Goal: Find specific page/section: Find specific page/section

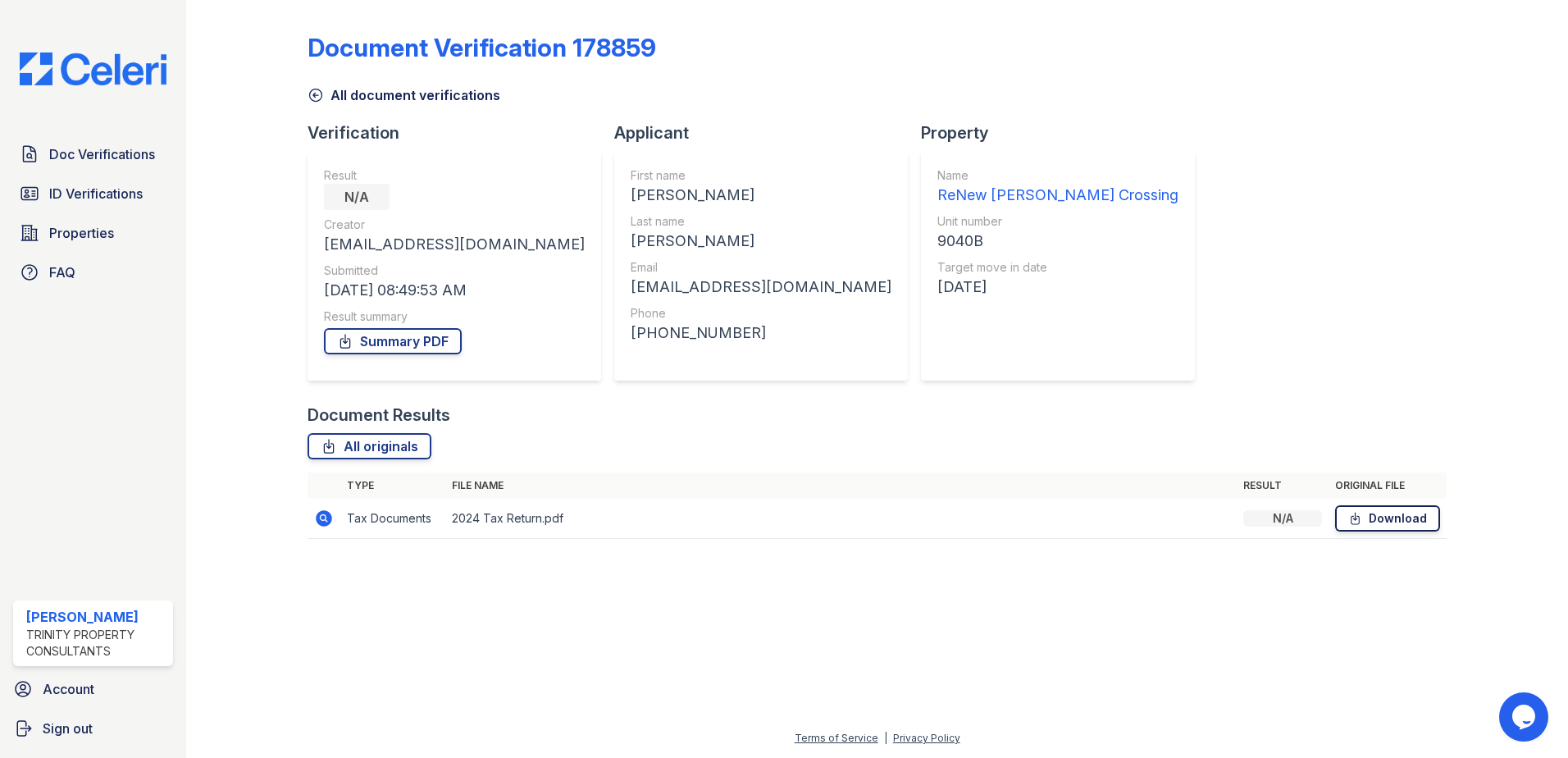
click at [1391, 520] on link "Download" at bounding box center [1388, 518] width 105 height 26
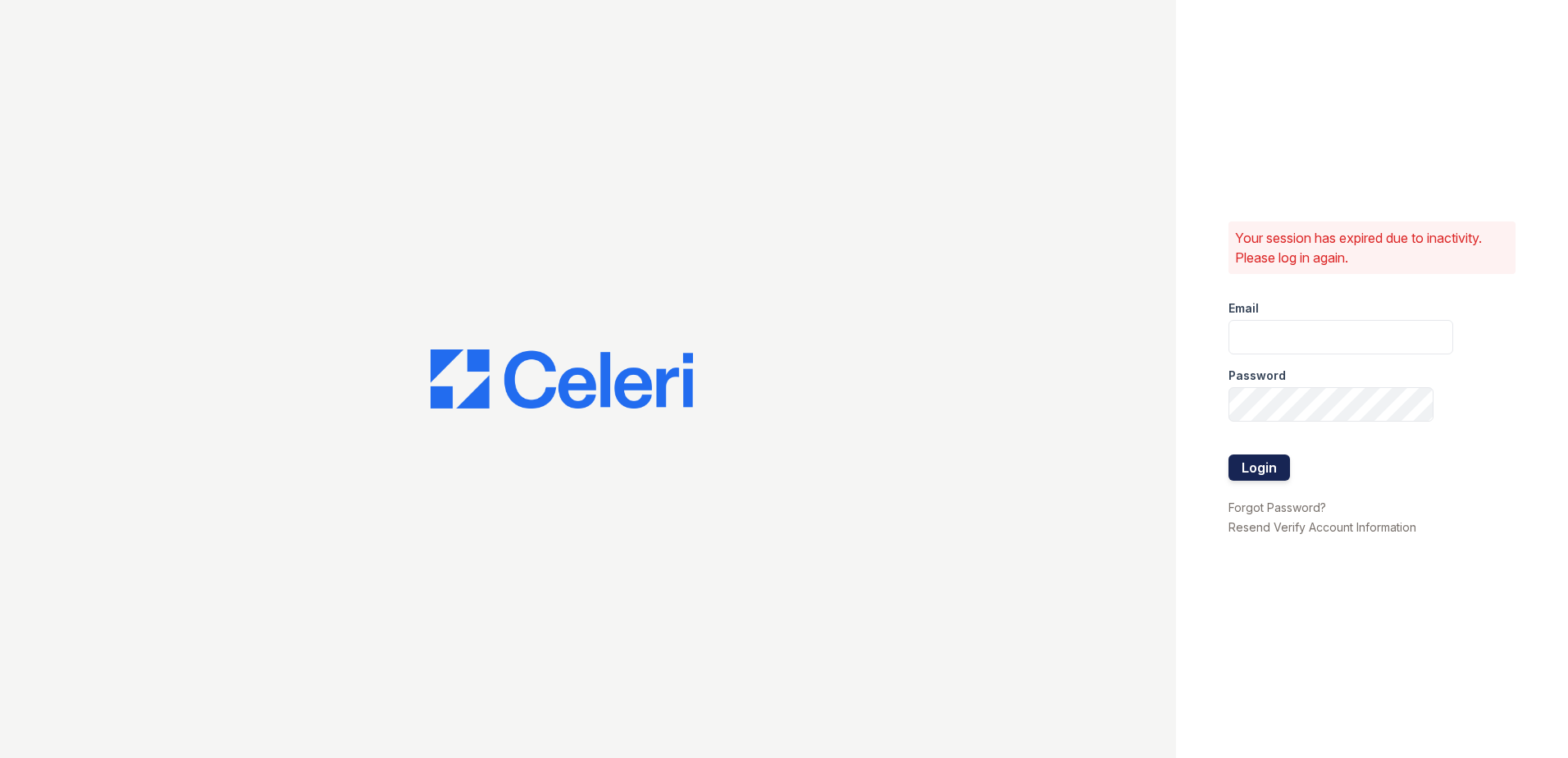
type input "TWiley@trinity-pm.com"
click at [1251, 463] on button "Login" at bounding box center [1259, 468] width 61 height 26
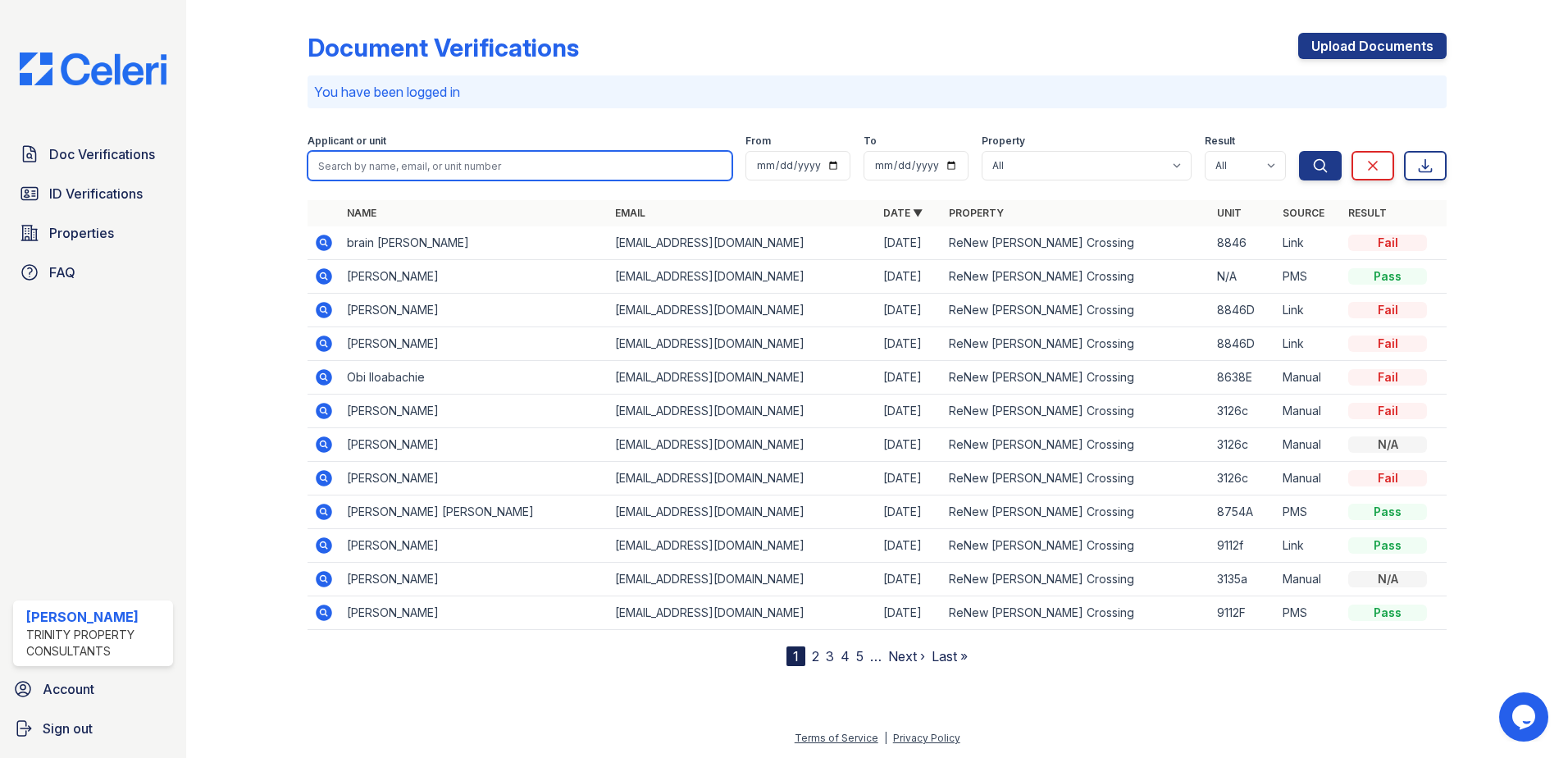
click at [383, 169] on input "search" at bounding box center [520, 165] width 425 height 29
type input "maria"
click at [1299, 151] on button "Search" at bounding box center [1320, 165] width 42 height 29
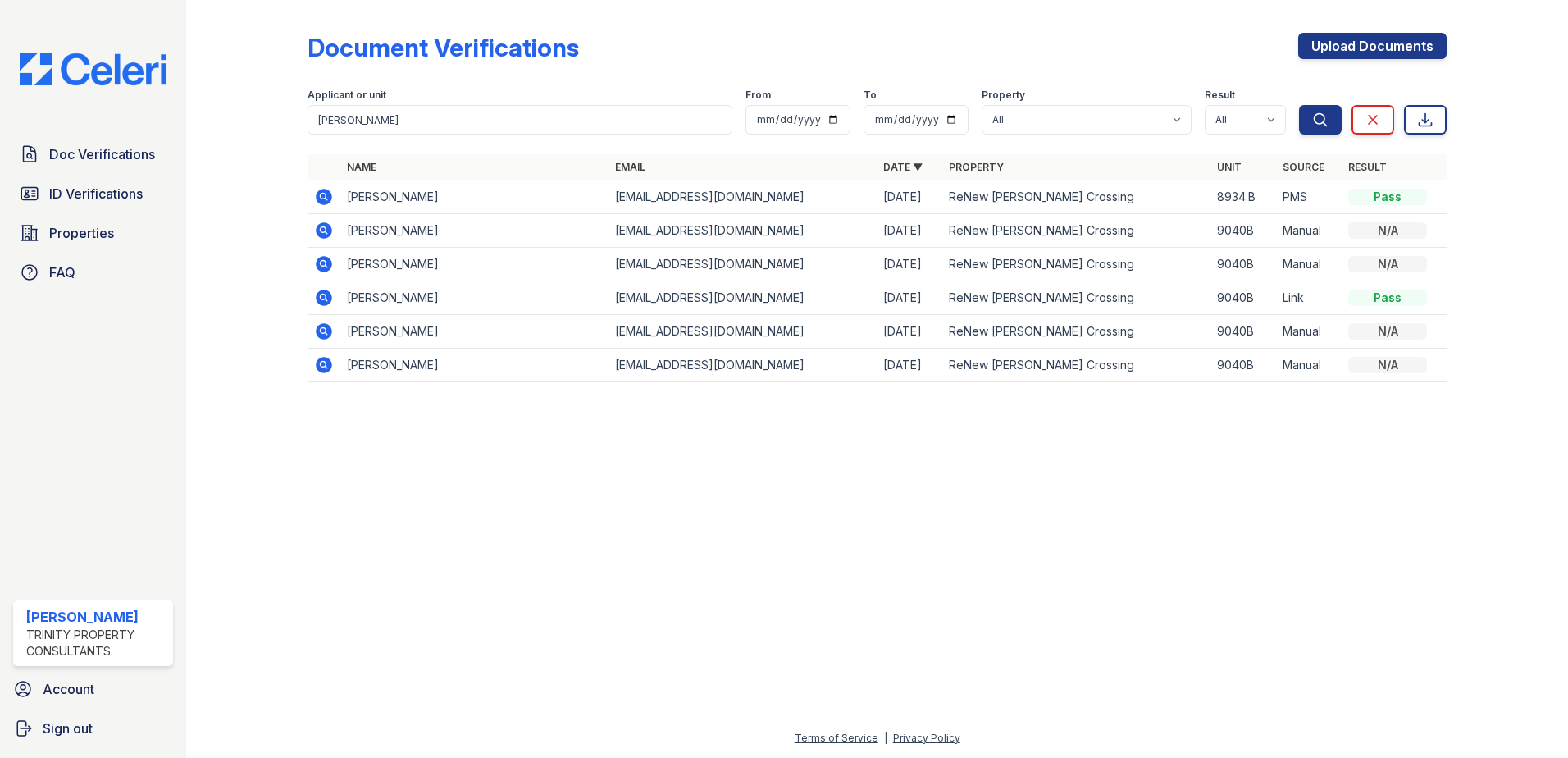
click at [319, 229] on icon at bounding box center [323, 230] width 16 height 16
click at [320, 262] on icon at bounding box center [323, 264] width 20 height 20
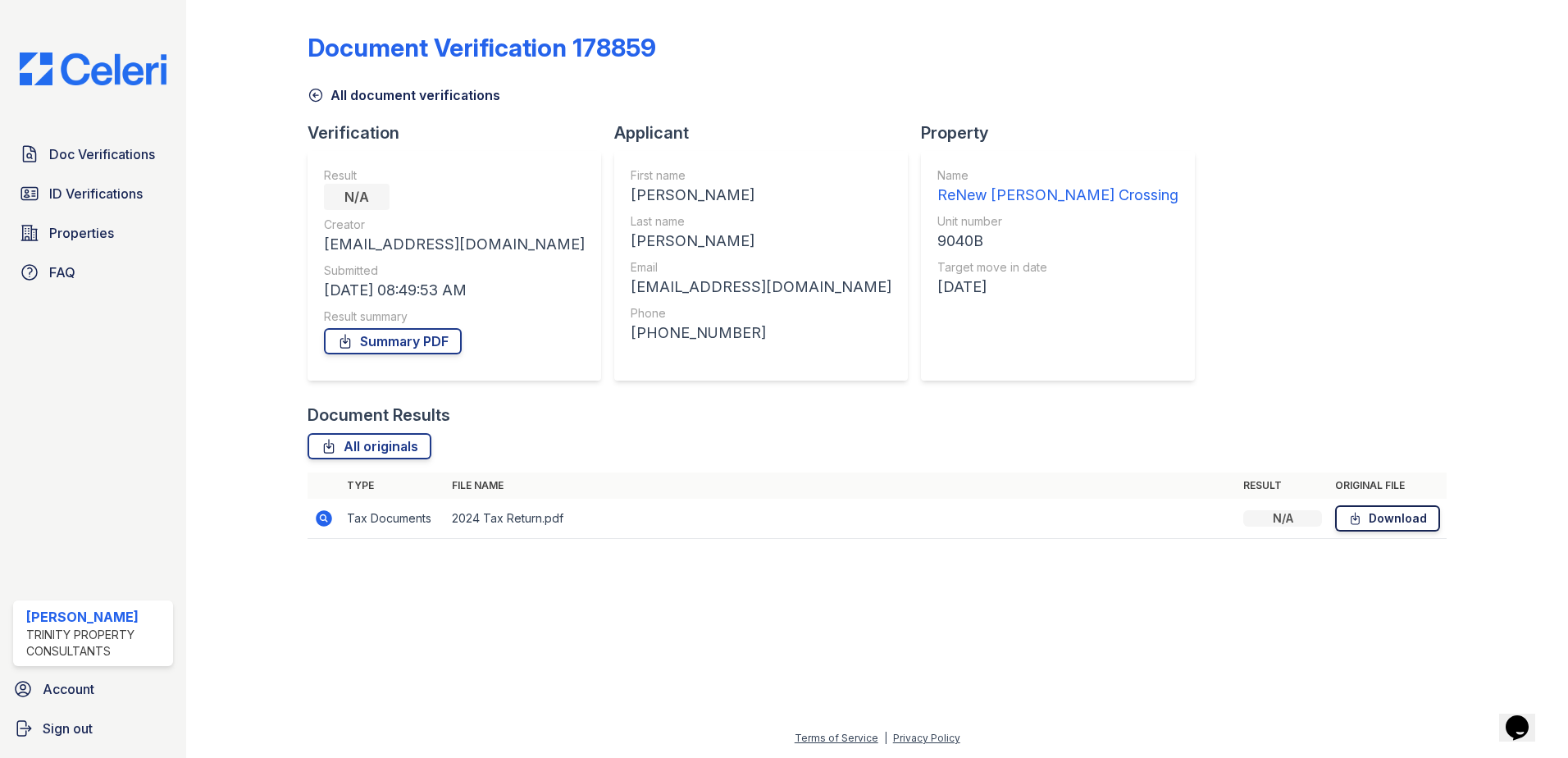
click at [1413, 526] on link "Download" at bounding box center [1388, 518] width 105 height 26
click at [67, 197] on span "ID Verifications" at bounding box center [96, 193] width 94 height 20
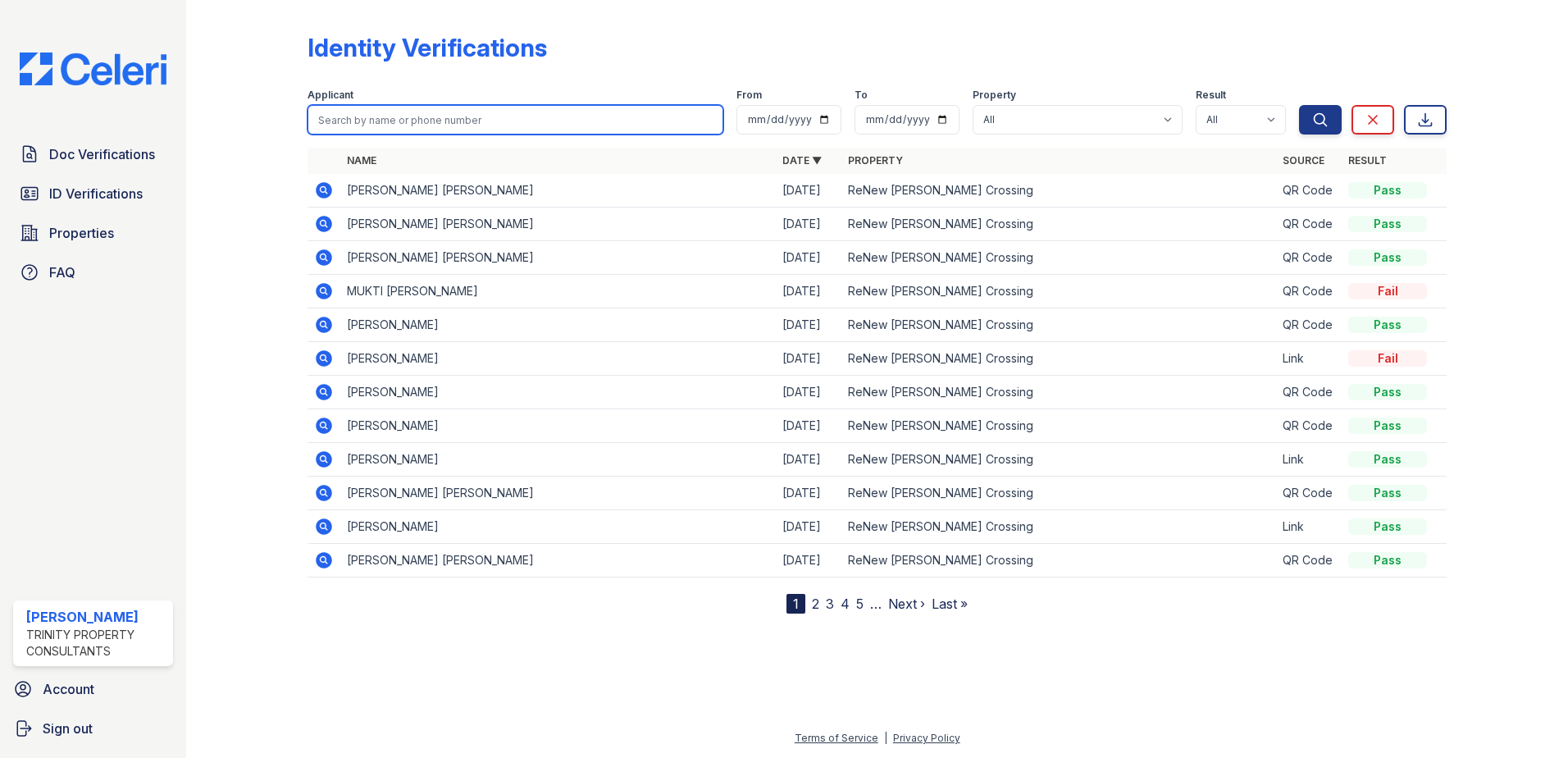
click at [437, 133] on input "search" at bounding box center [515, 119] width 416 height 29
type input "[PERSON_NAME]"
click at [1299, 105] on button "Search" at bounding box center [1320, 119] width 42 height 29
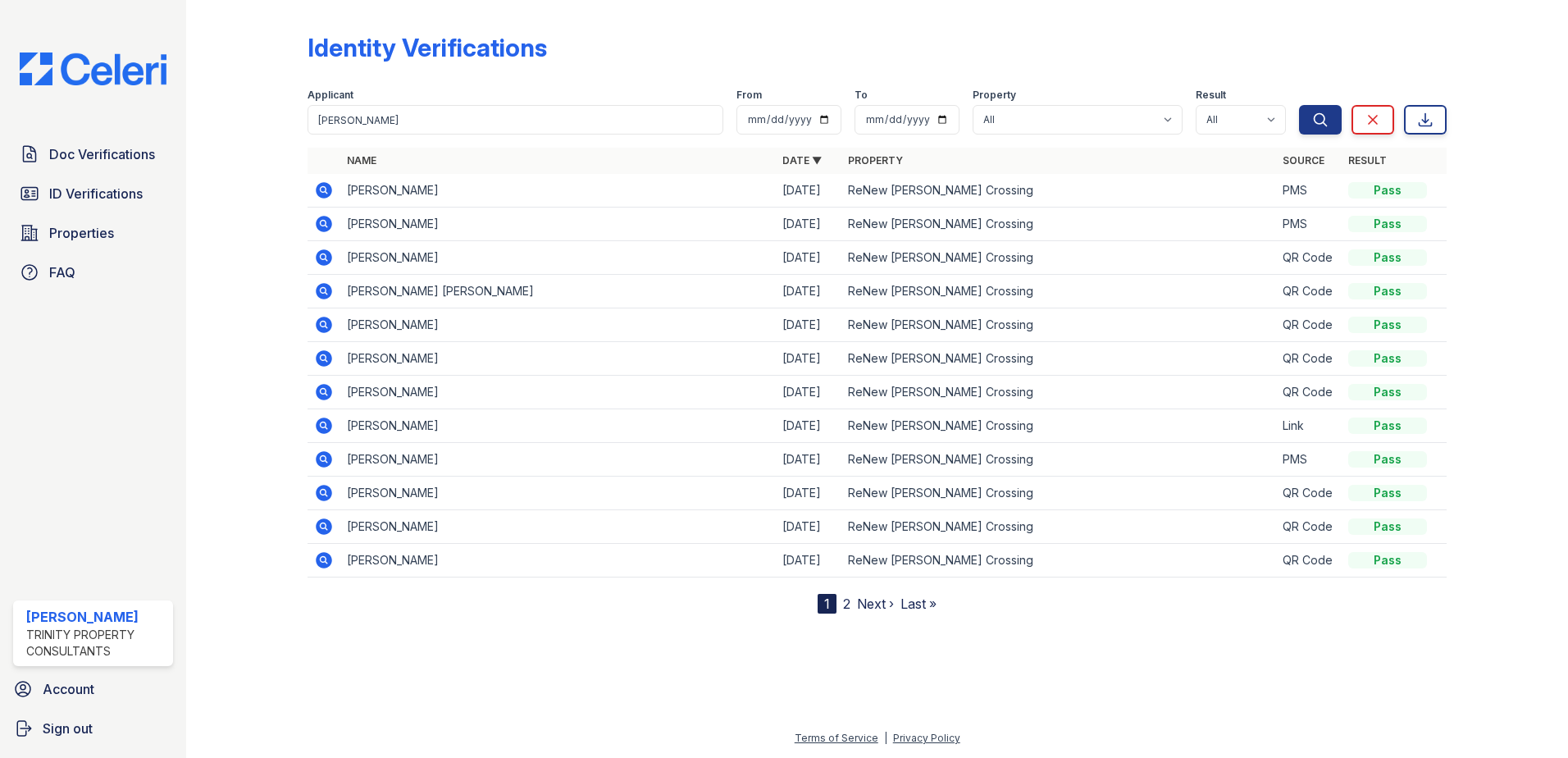
click at [316, 186] on icon at bounding box center [323, 190] width 20 height 20
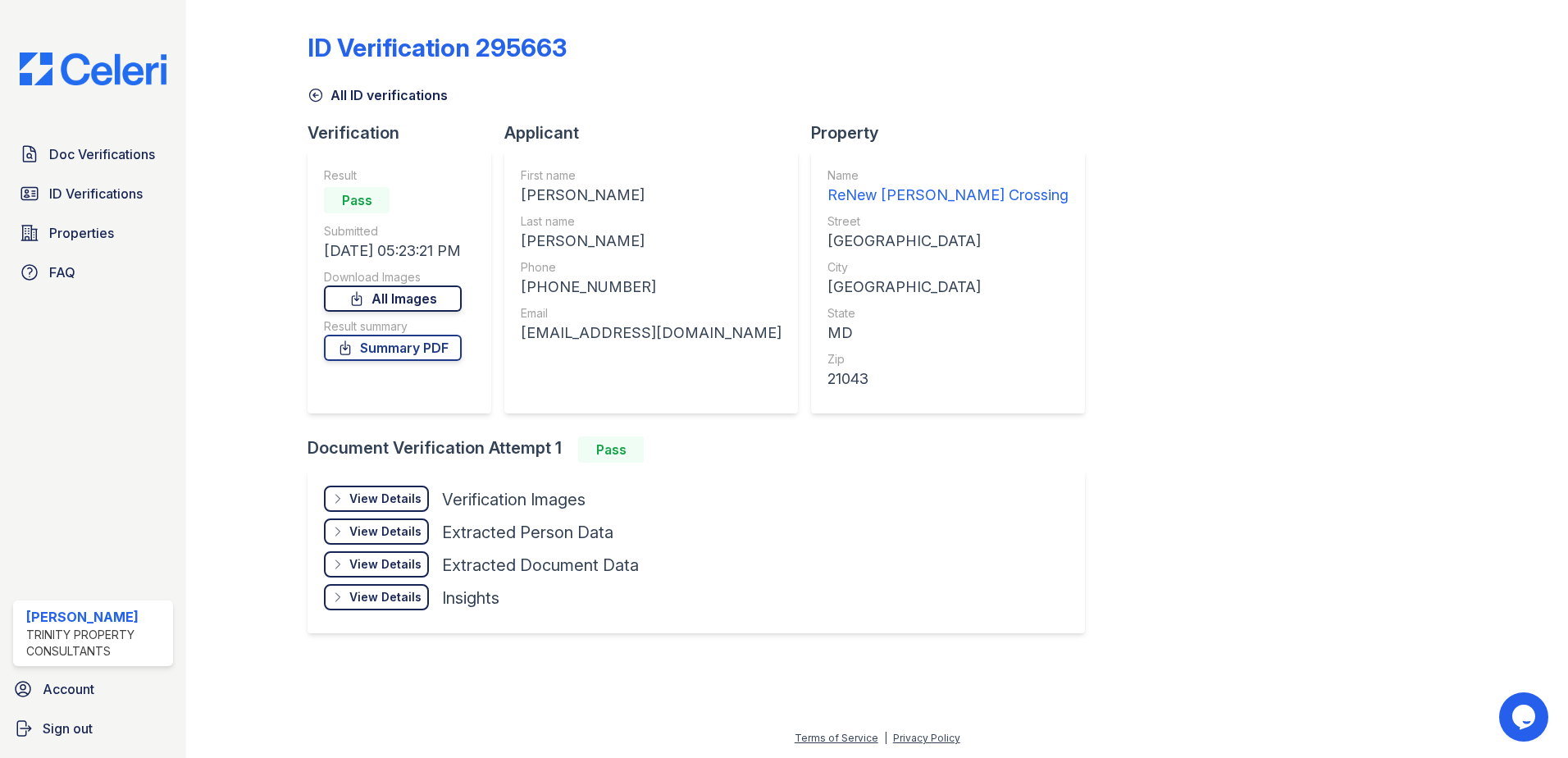
click at [413, 298] on link "All Images" at bounding box center [393, 299] width 138 height 26
